Goal: Transaction & Acquisition: Purchase product/service

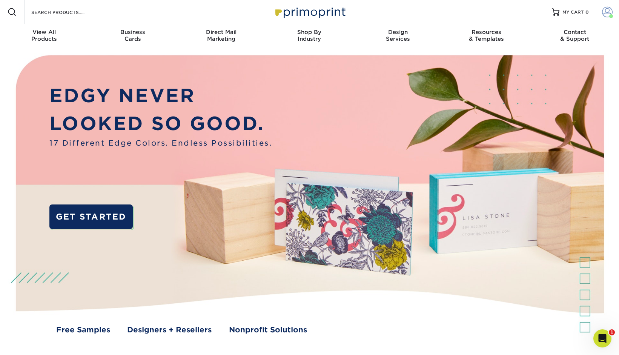
click at [607, 10] on span at bounding box center [607, 12] width 11 height 11
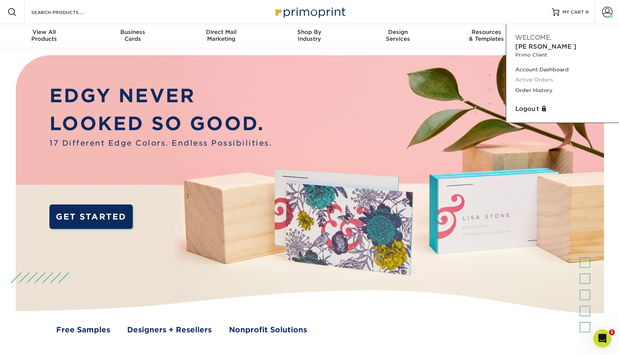
click at [530, 75] on link "Active Orders" at bounding box center [563, 80] width 95 height 10
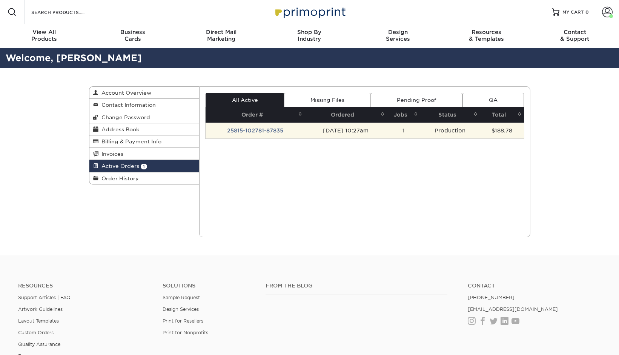
click at [251, 132] on td "25815-102781-87835" at bounding box center [255, 131] width 99 height 16
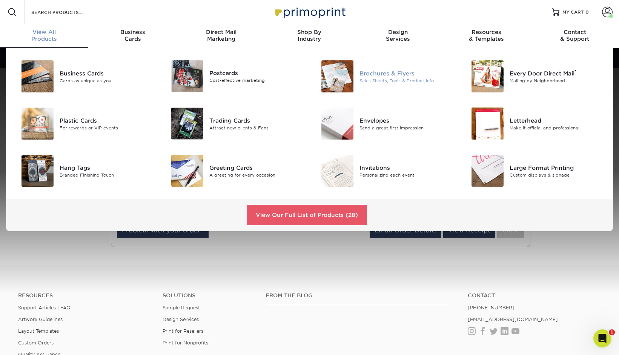
click at [383, 74] on div "Brochures & Flyers" at bounding box center [407, 73] width 94 height 8
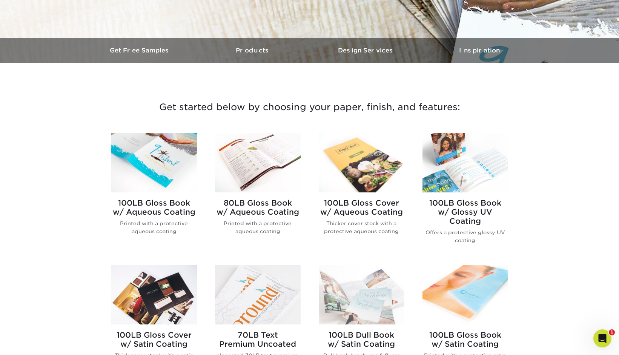
scroll to position [200, 0]
click at [169, 211] on h2 "100LB Gloss Book w/ Aqueous Coating" at bounding box center [154, 207] width 86 height 18
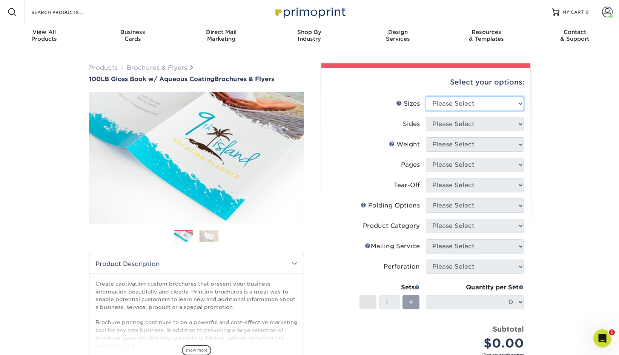
select select "4.00x10.00"
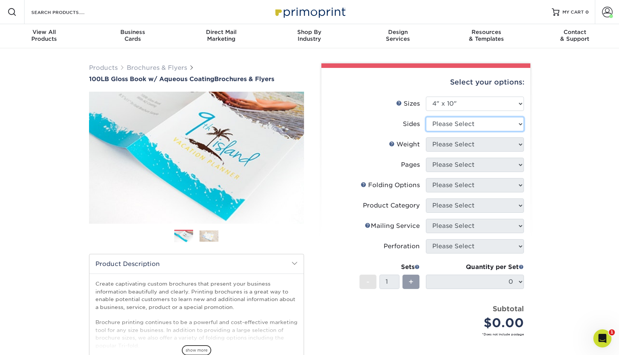
select select "13abbda7-1d64-4f25-8bb2-c179b224825d"
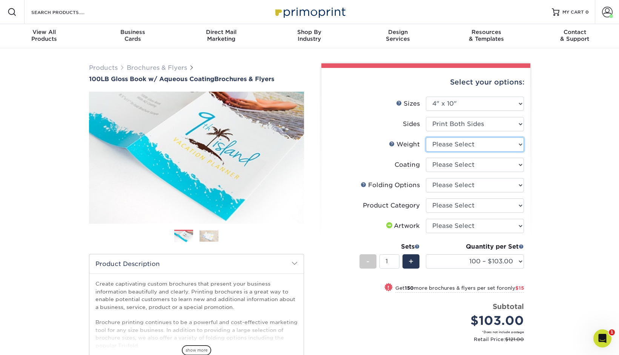
select select "100LB"
select select "d41dab50-ff65-4f4f-bb17-2afe4d36ae33"
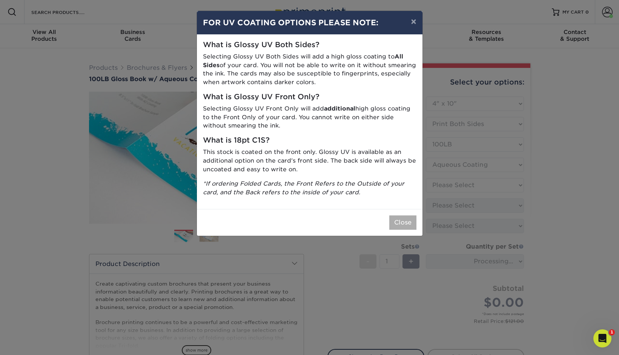
click at [403, 217] on button "Close" at bounding box center [403, 223] width 27 height 14
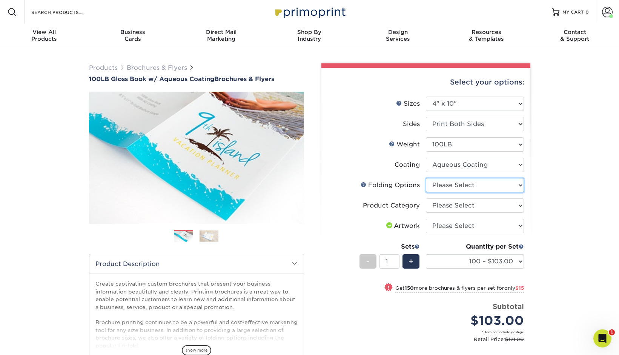
select select "6bd2fd9e-193e-4811-88f7-94c08206d735"
select select "1a668080-6b7c-4174-b399-2c3833b27ef4"
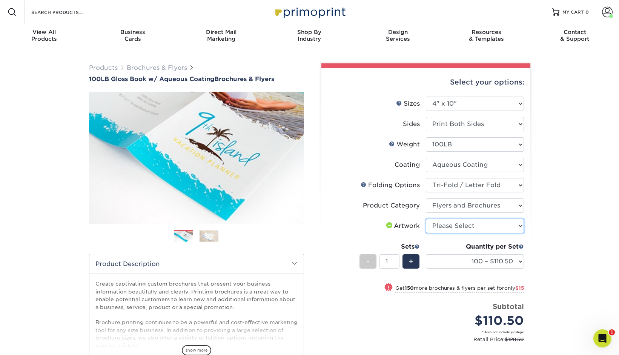
select select "upload"
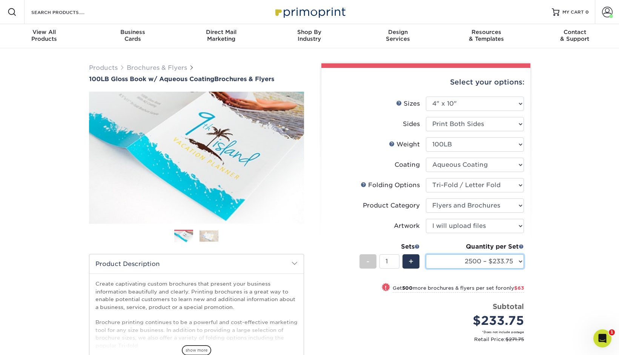
select select "5000 – $321.75"
